Goal: Find specific page/section: Find specific page/section

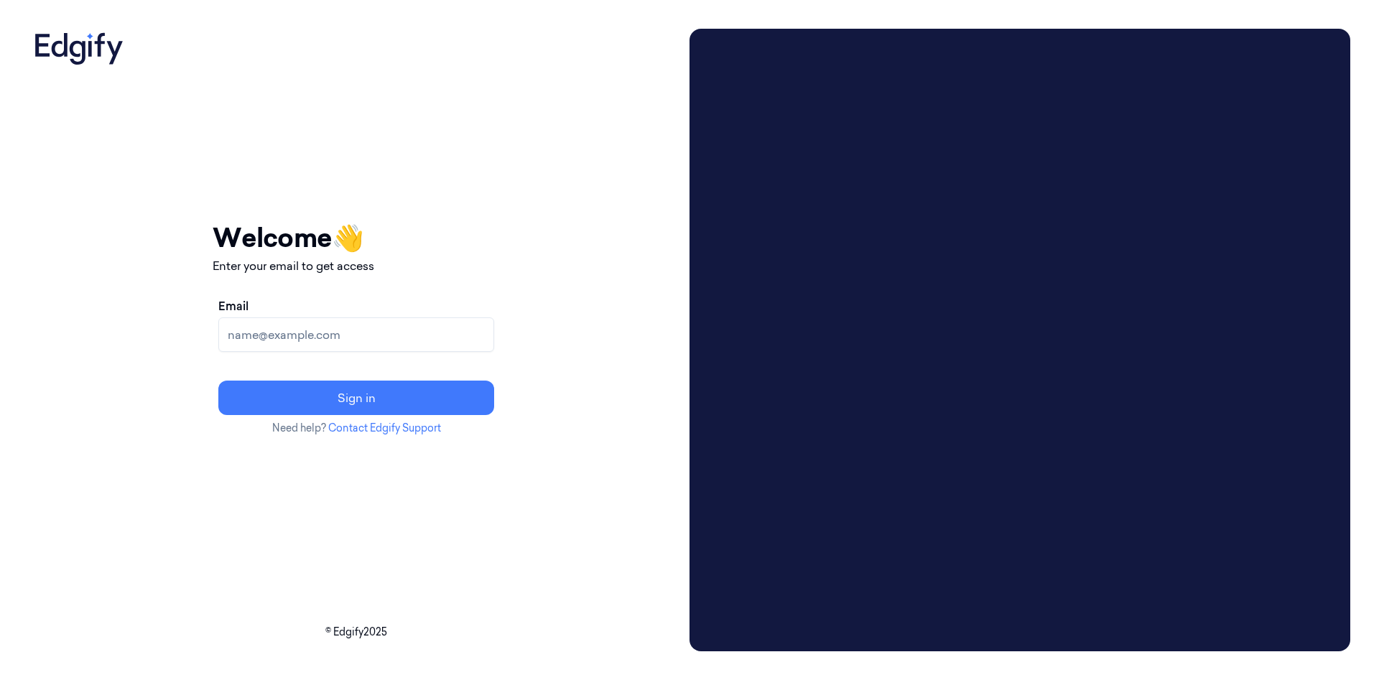
click at [416, 333] on input "Email" at bounding box center [356, 334] width 276 height 34
click at [414, 335] on input "Cybersafept2@gmail.com" at bounding box center [356, 334] width 276 height 34
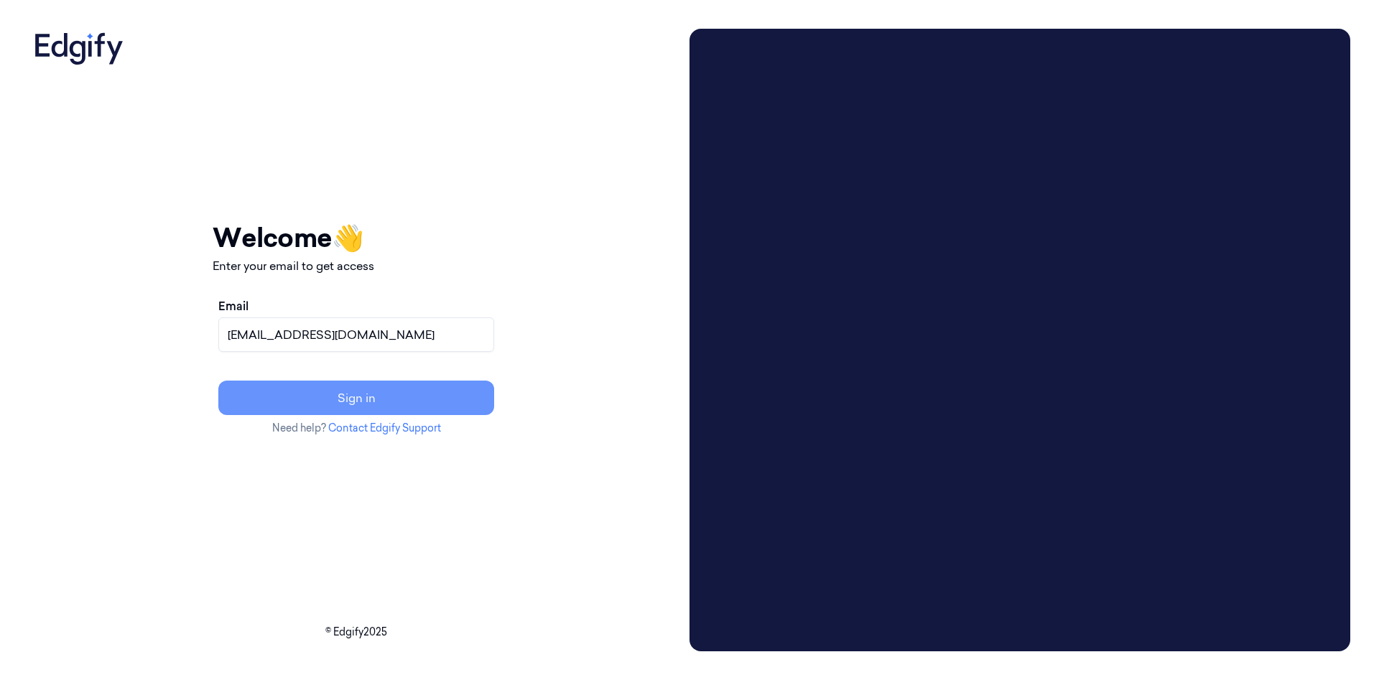
type input "Cybersafept6@gmail.com"
click at [463, 389] on button "Sign in" at bounding box center [356, 398] width 276 height 34
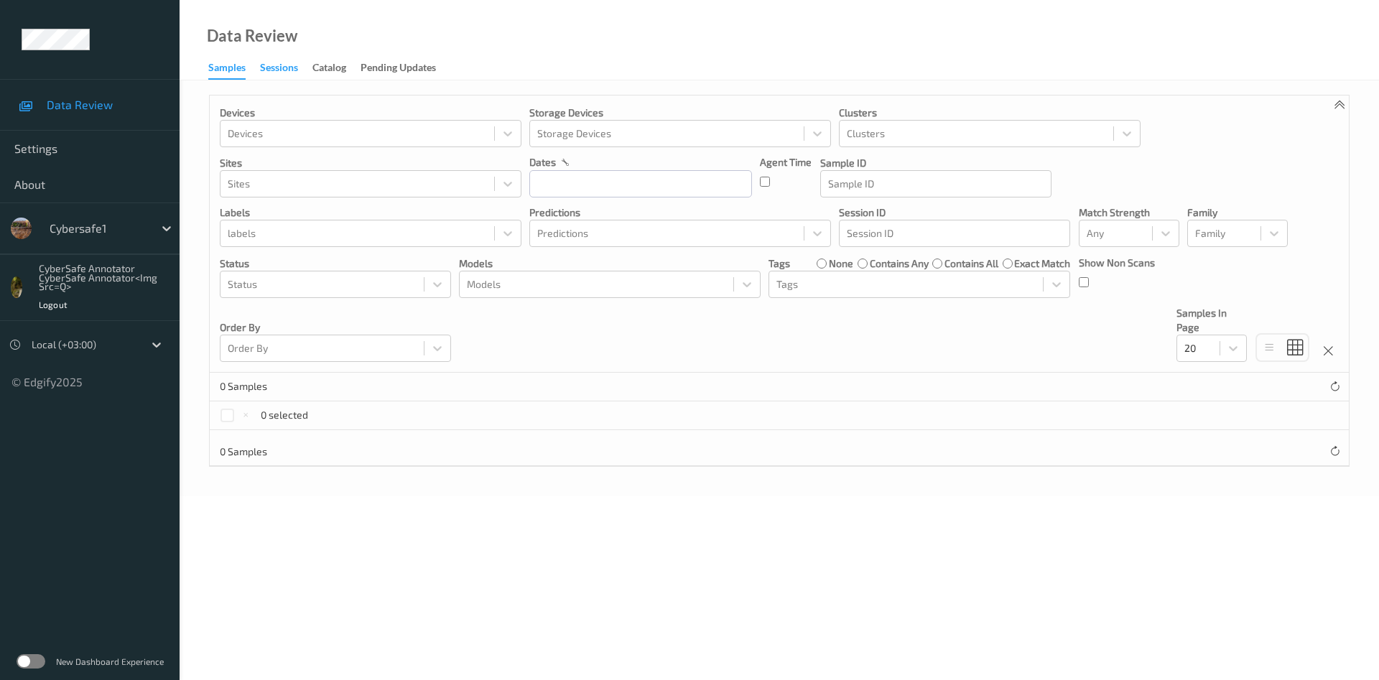
click at [279, 67] on div "Sessions" at bounding box center [279, 69] width 38 height 18
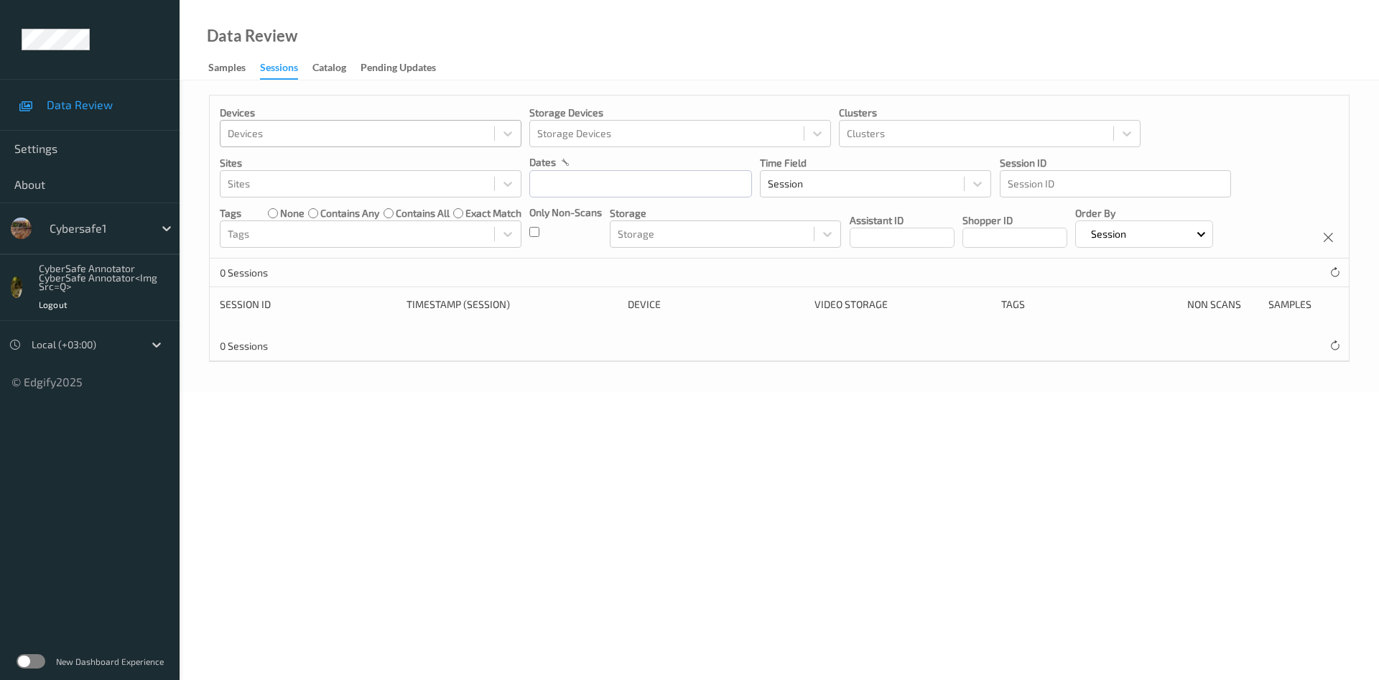
click at [363, 131] on div at bounding box center [357, 133] width 259 height 17
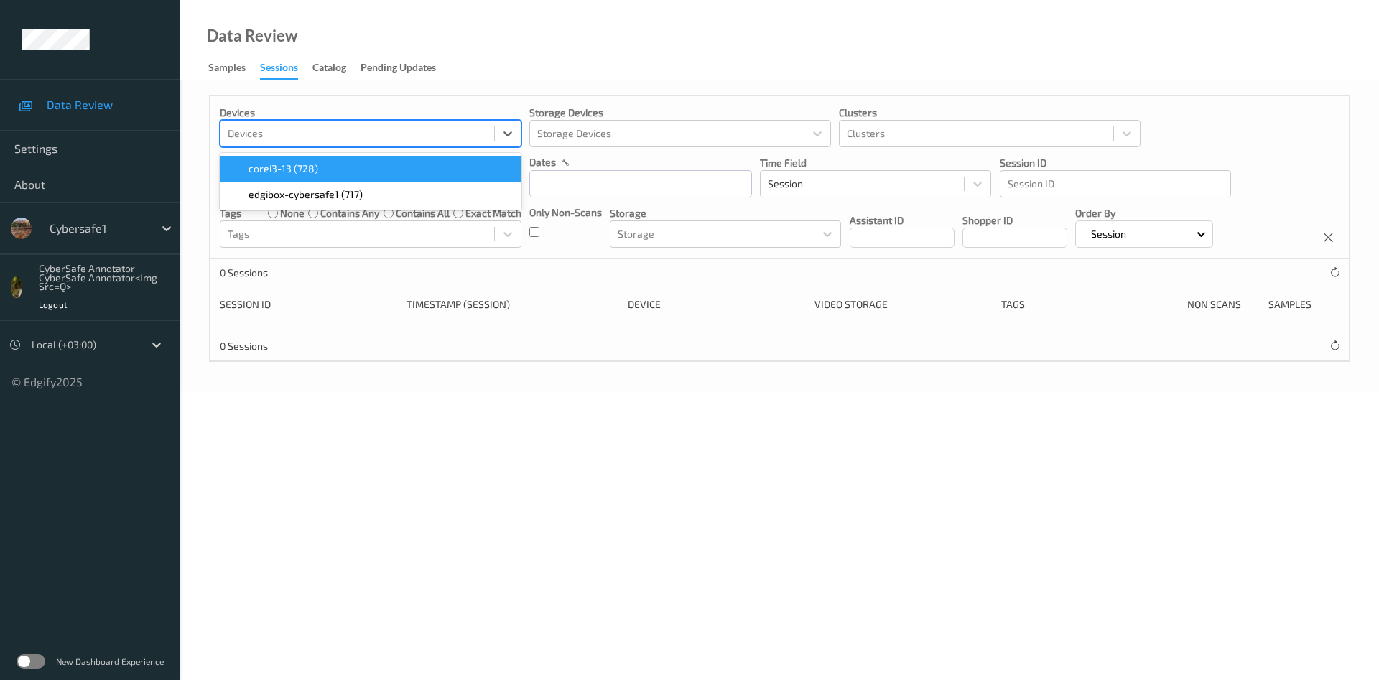
click at [419, 512] on body "Data Review Settings About Cybersafe1 CyberSafe Annotator CyberSafe Annotator<i…" at bounding box center [689, 340] width 1379 height 680
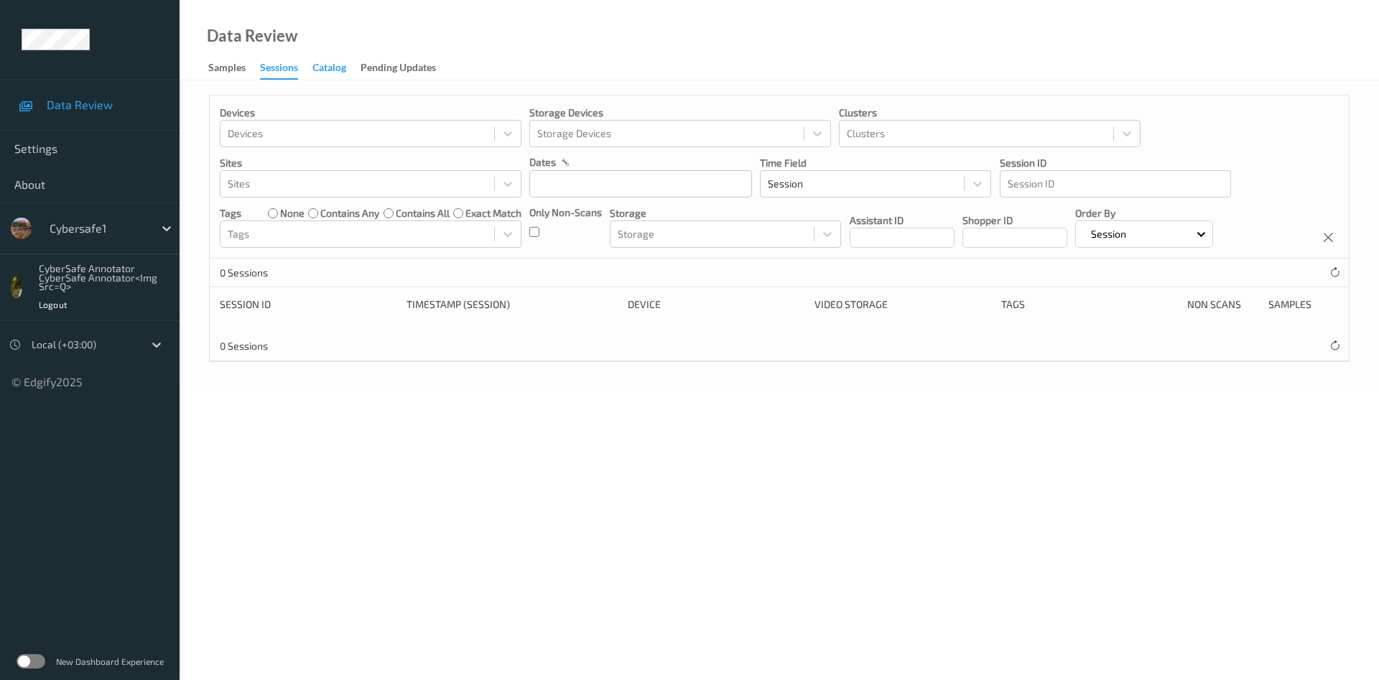
click at [328, 64] on div "Catalog" at bounding box center [329, 69] width 34 height 18
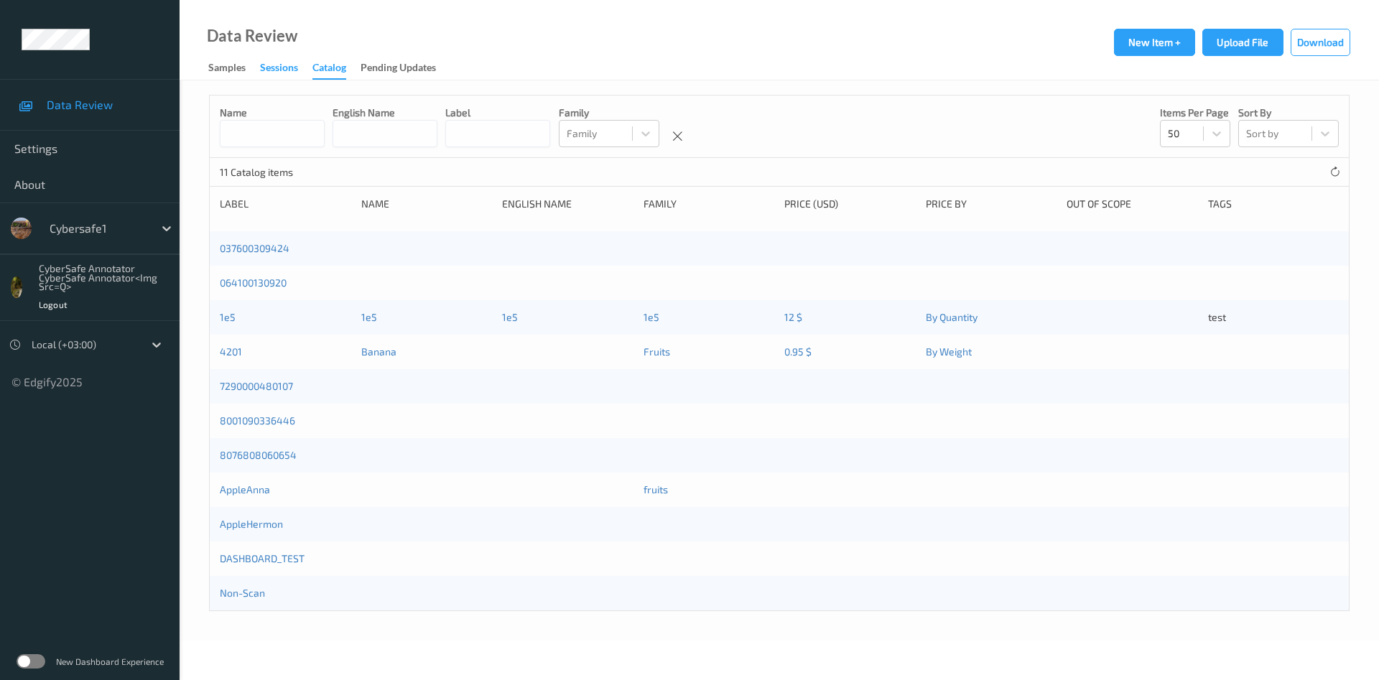
click at [271, 71] on div "Sessions" at bounding box center [279, 69] width 38 height 18
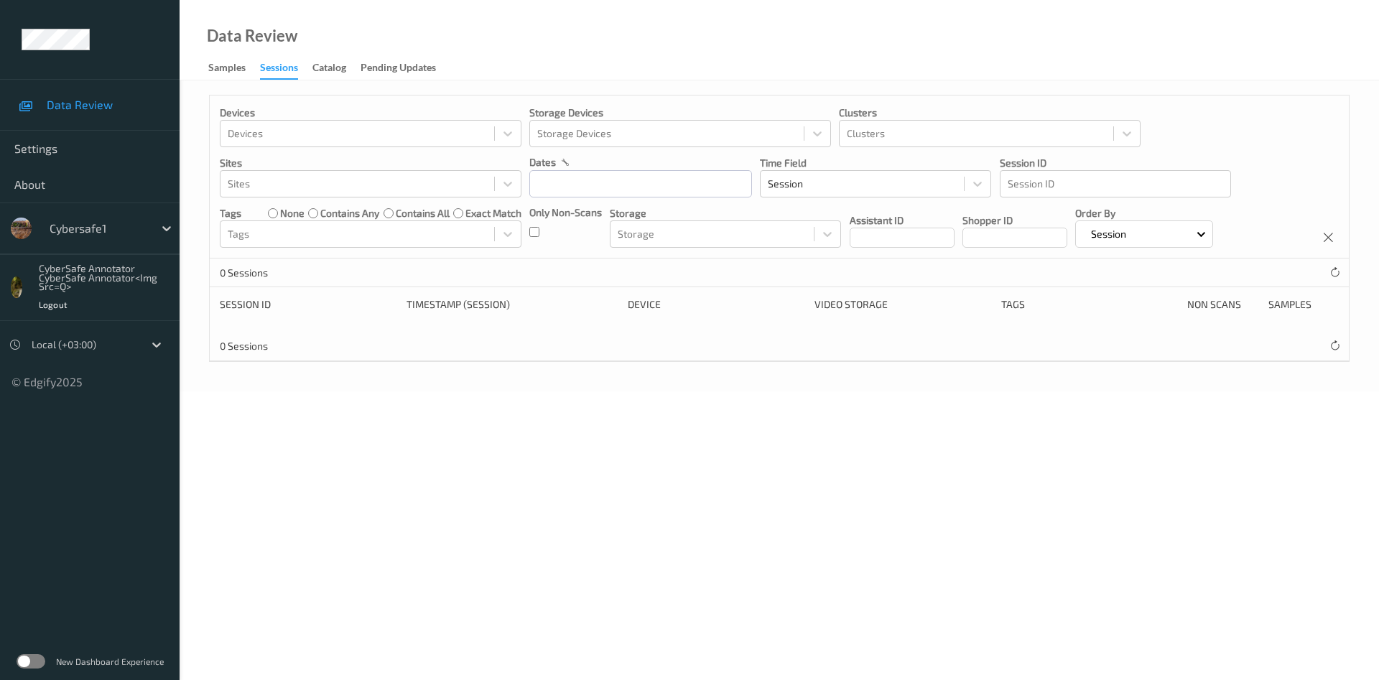
click at [99, 106] on span "Data Review" at bounding box center [106, 105] width 118 height 14
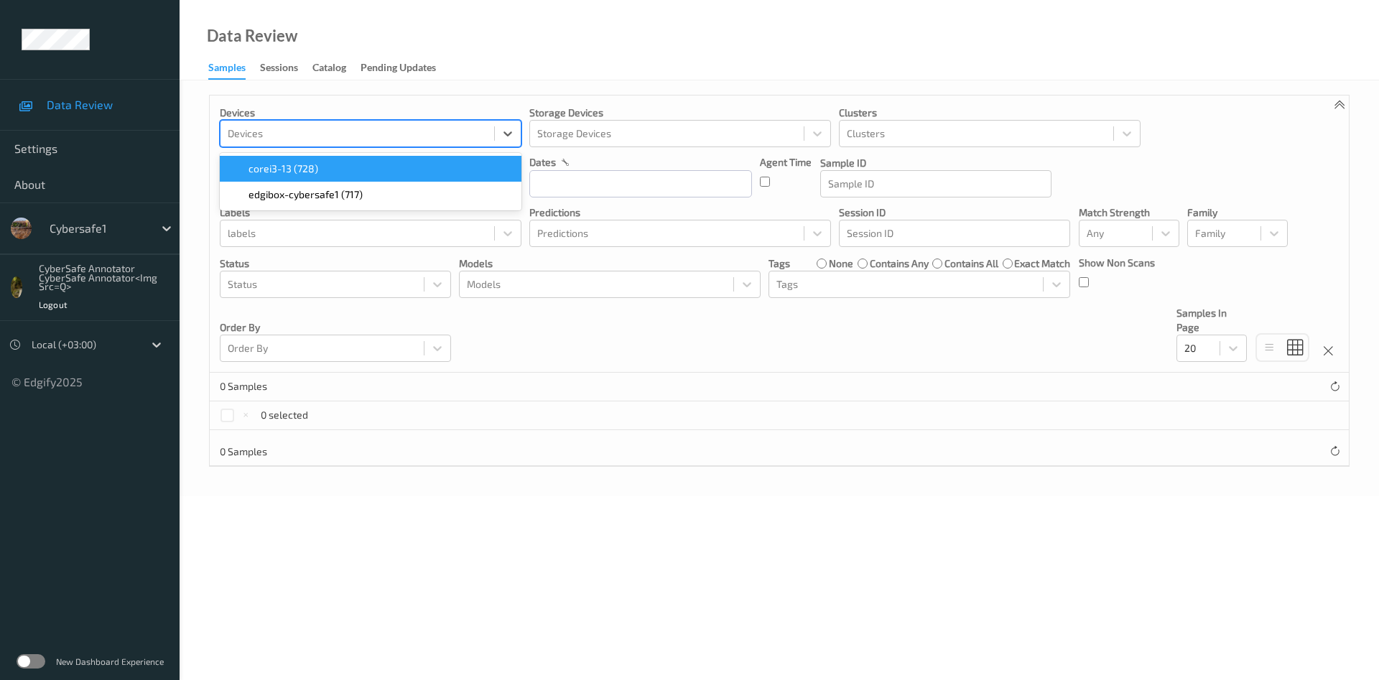
click at [436, 136] on div at bounding box center [357, 133] width 259 height 17
click at [338, 169] on div "corei3-13 (728)" at bounding box center [370, 169] width 284 height 14
click at [277, 52] on div "Data Review" at bounding box center [239, 54] width 118 height 51
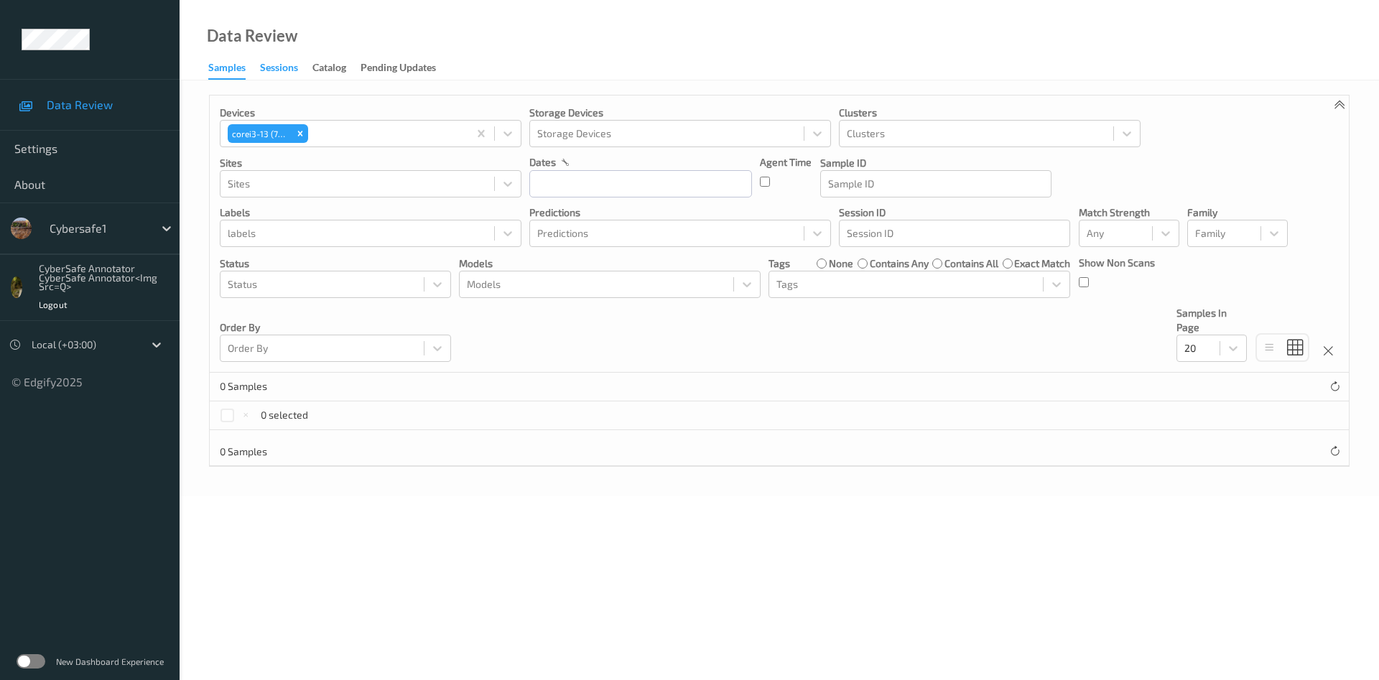
click at [279, 73] on div "Sessions" at bounding box center [279, 69] width 38 height 18
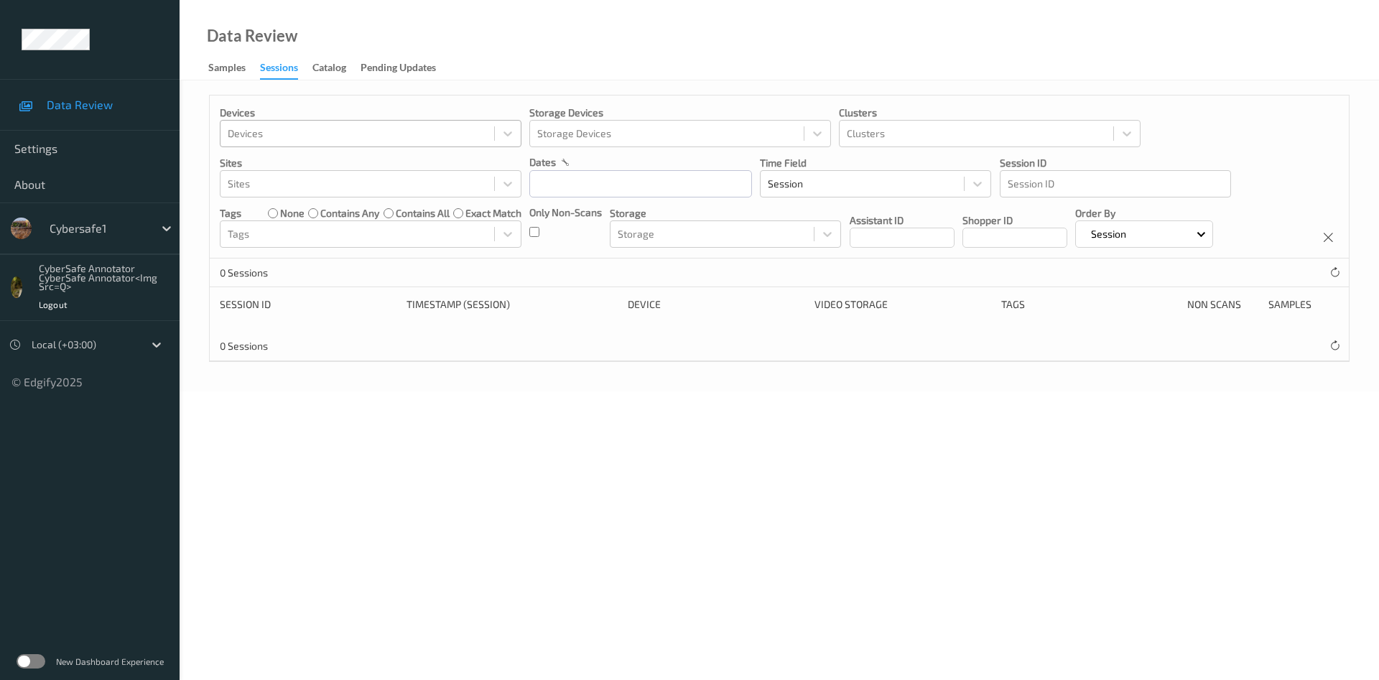
click at [436, 138] on div at bounding box center [357, 133] width 259 height 17
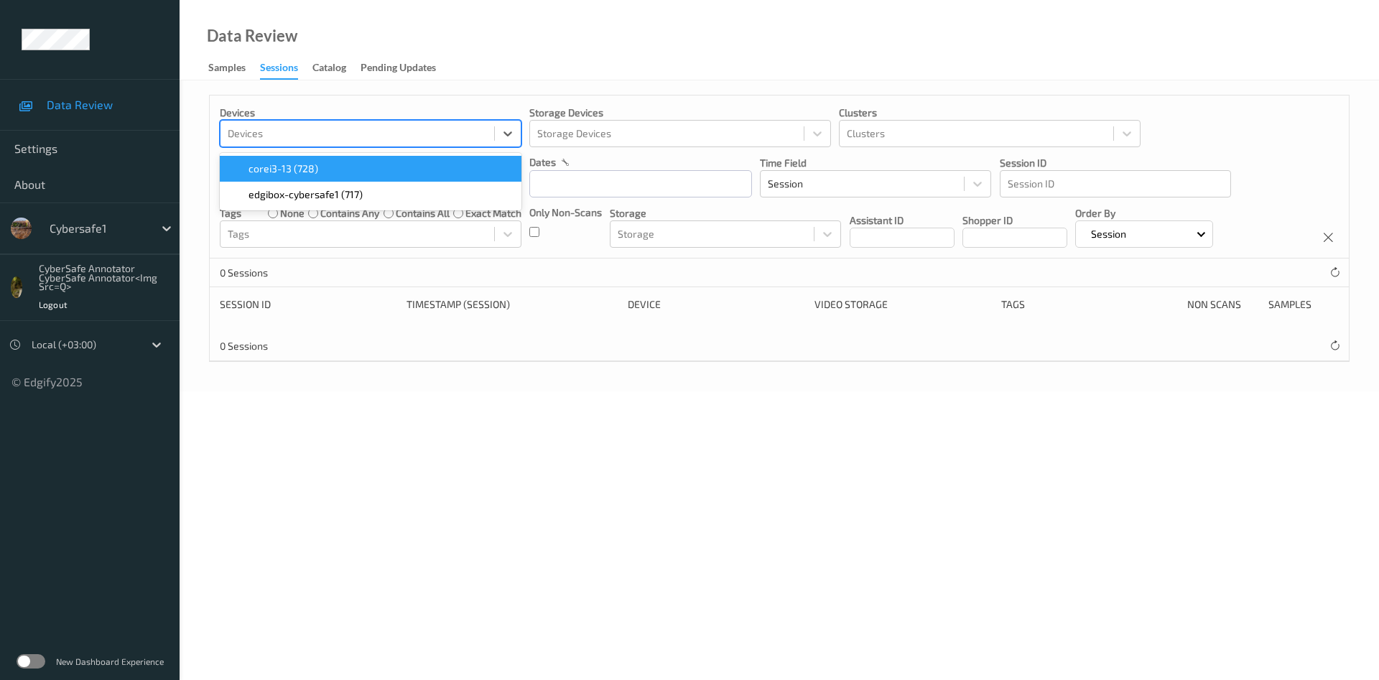
click at [315, 172] on span "corei3-13 (728)" at bounding box center [283, 169] width 70 height 14
click at [326, 386] on div "Devices option corei3-13 (728), selected. option edgibox-cybersafe1 (717) focus…" at bounding box center [779, 235] width 1199 height 311
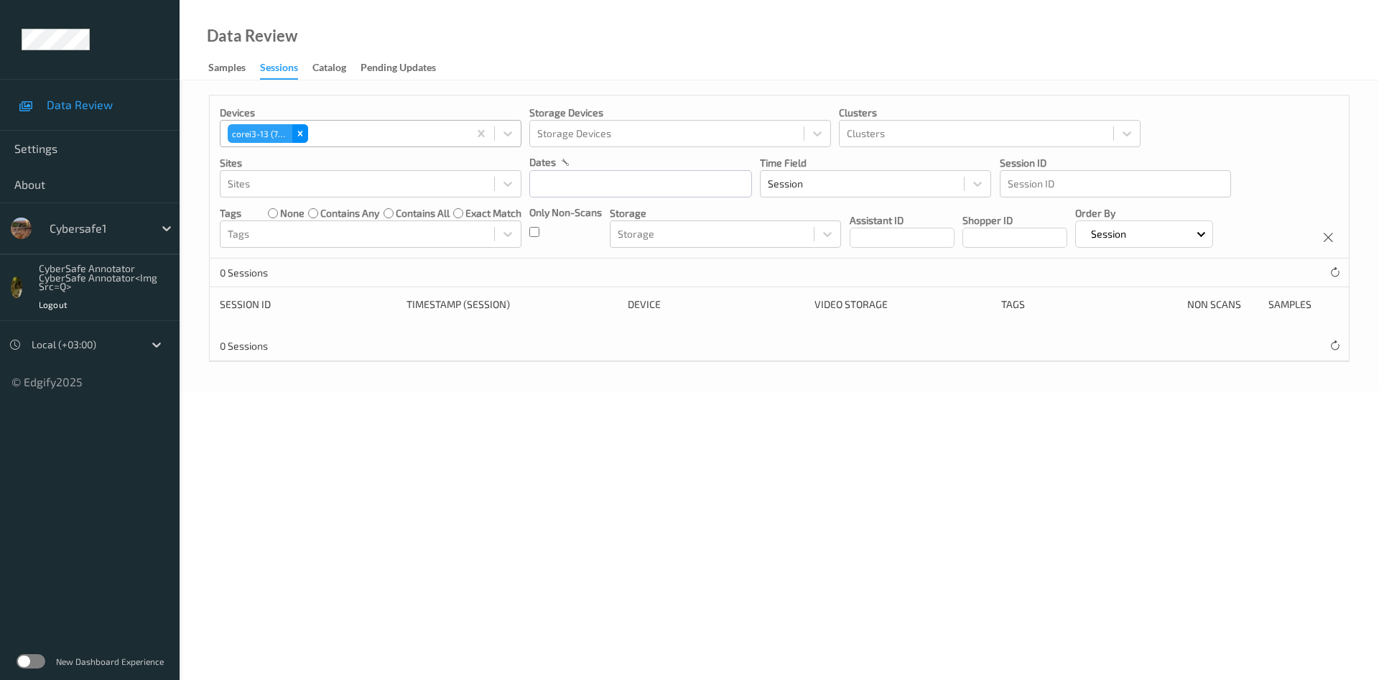
click at [300, 131] on icon "Remove corei3-13 (728)" at bounding box center [300, 134] width 10 height 10
drag, startPoint x: 467, startPoint y: 347, endPoint x: 508, endPoint y: 359, distance: 43.4
click at [508, 359] on div "0 Sessions" at bounding box center [779, 346] width 1139 height 29
click at [391, 65] on div "Pending Updates" at bounding box center [398, 69] width 75 height 18
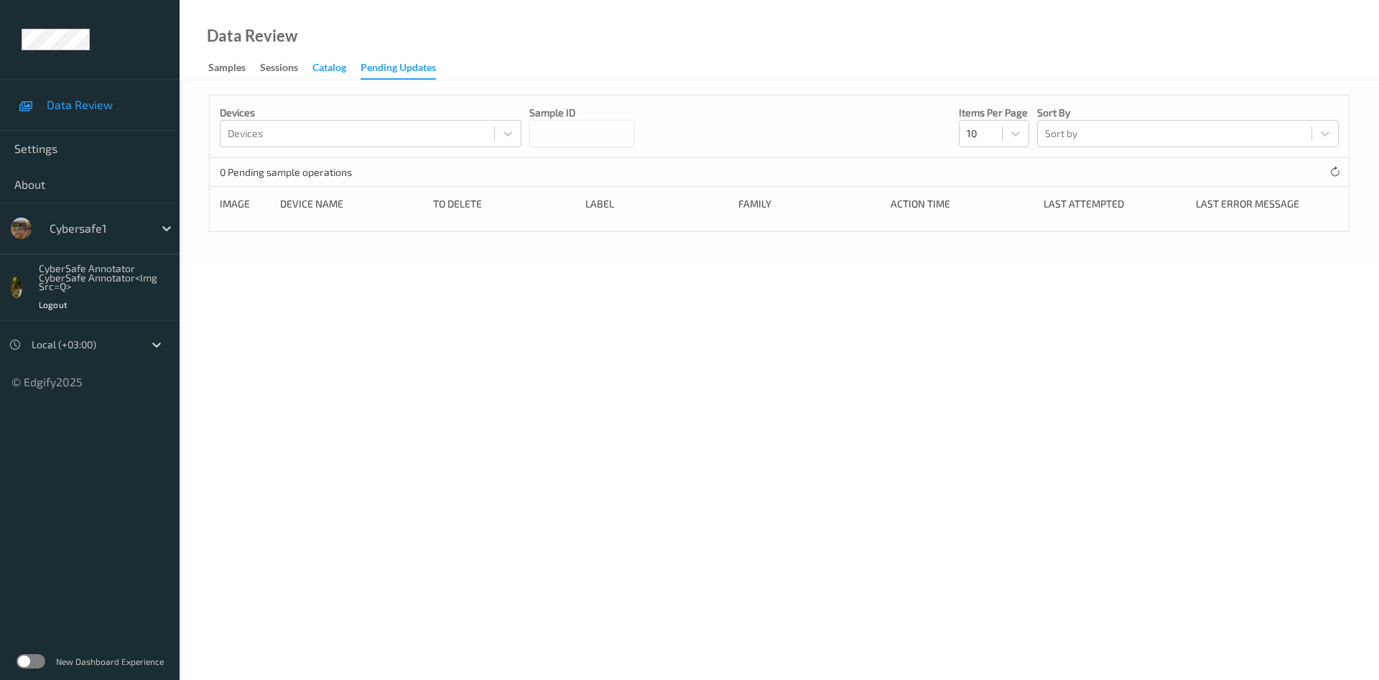
click at [340, 73] on div "Catalog" at bounding box center [329, 69] width 34 height 18
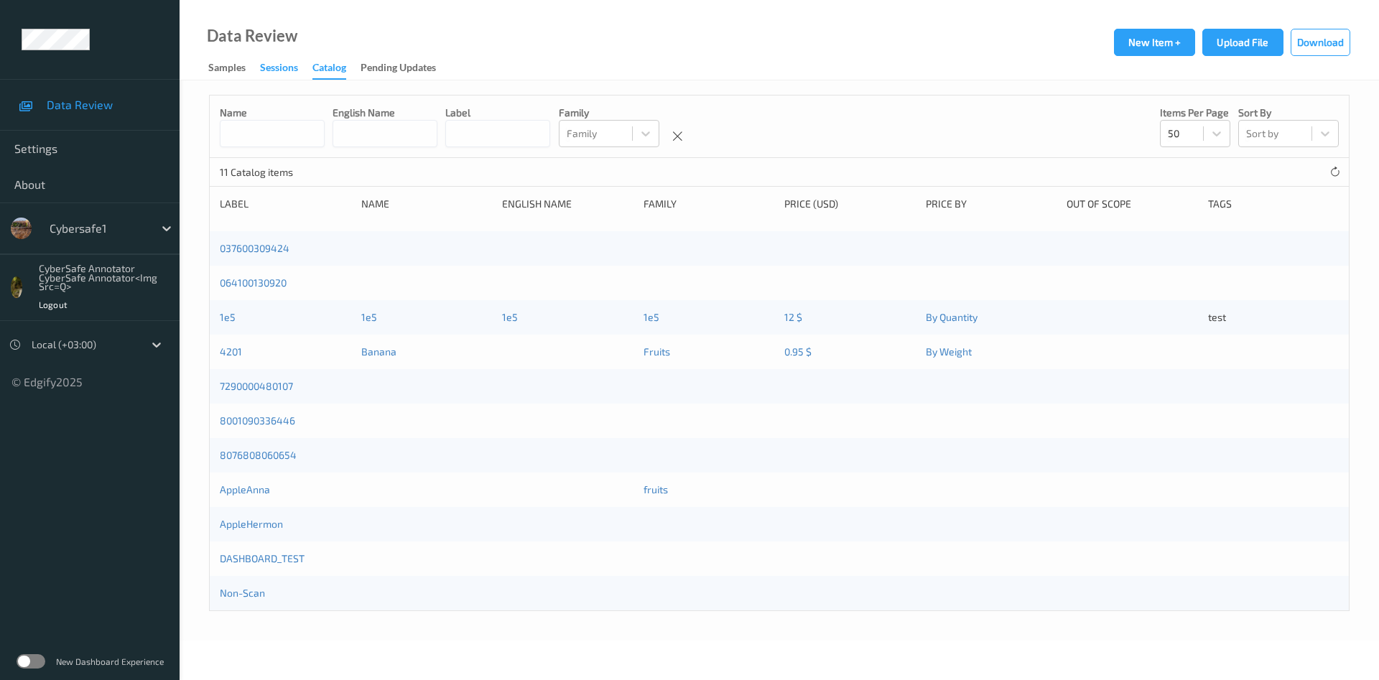
click at [279, 70] on div "Sessions" at bounding box center [279, 69] width 38 height 18
